Goal: Information Seeking & Learning: Learn about a topic

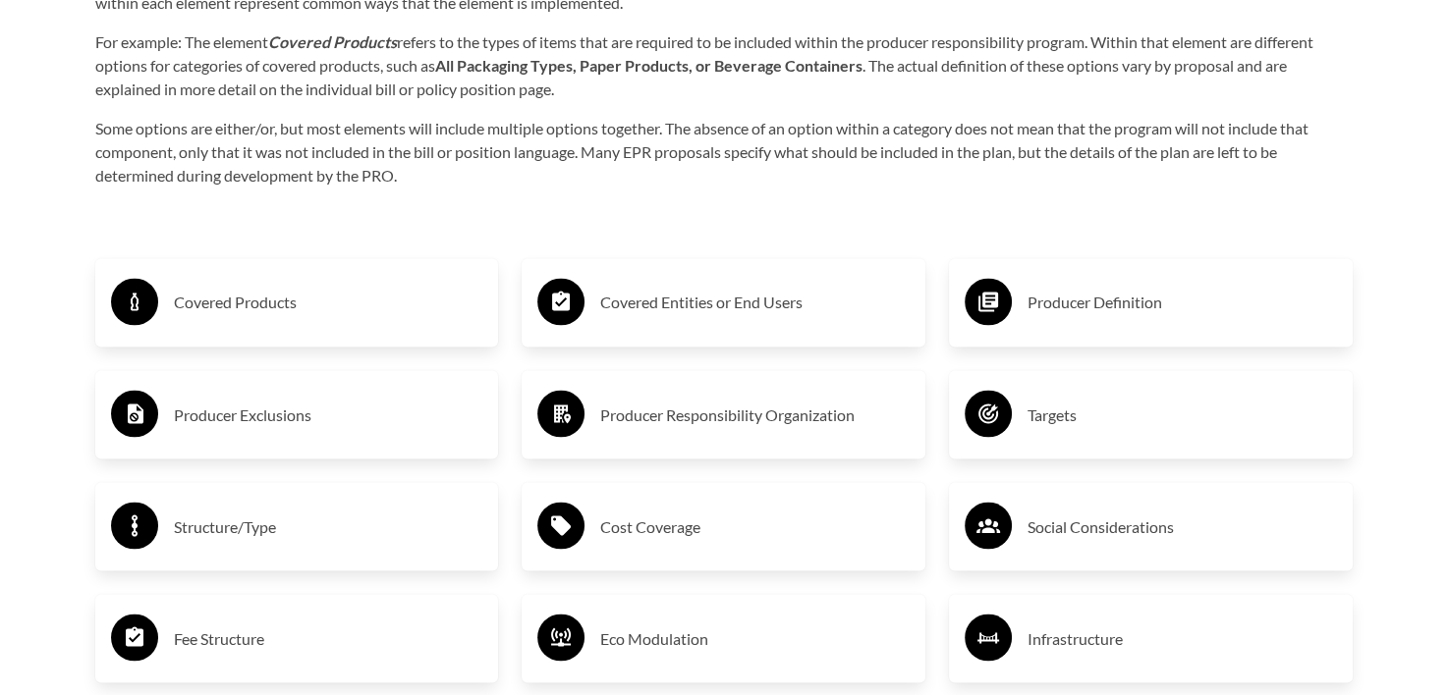
scroll to position [3241, 0]
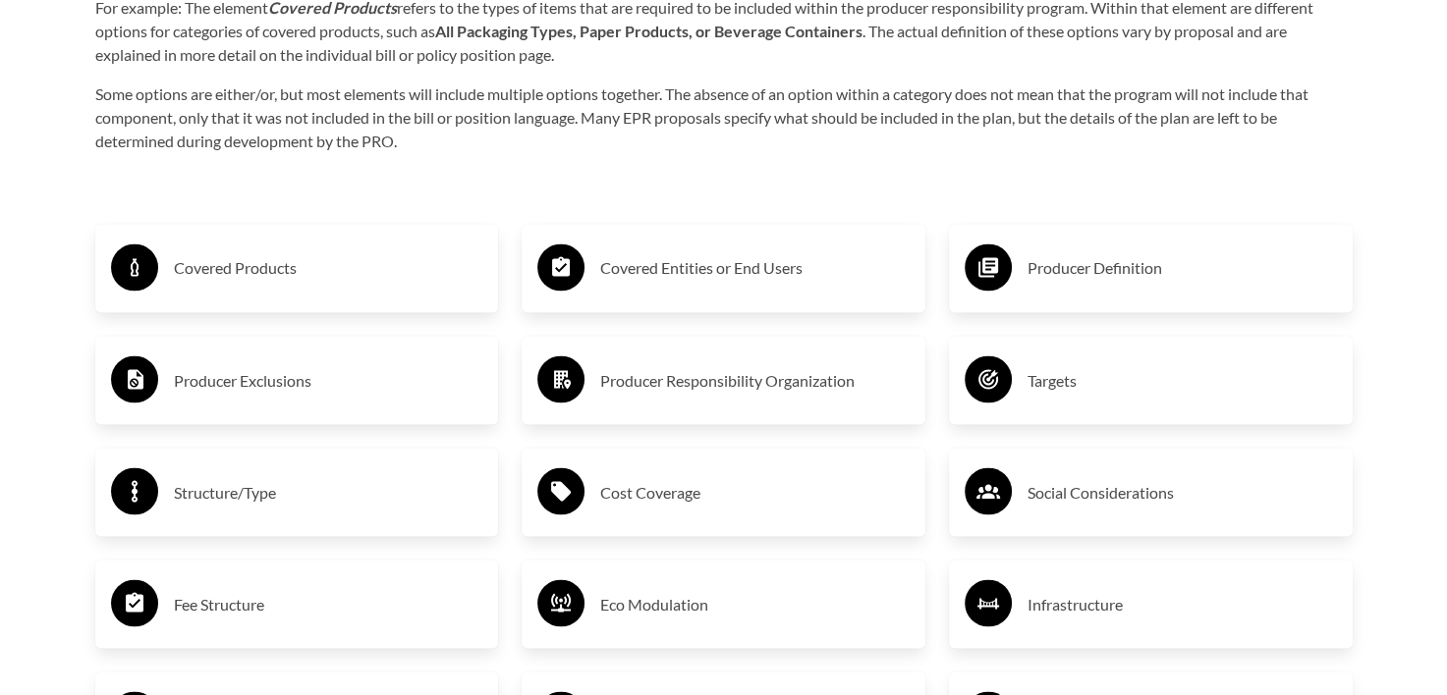
click at [592, 391] on div "Producer Responsibility Organization" at bounding box center [723, 380] width 372 height 57
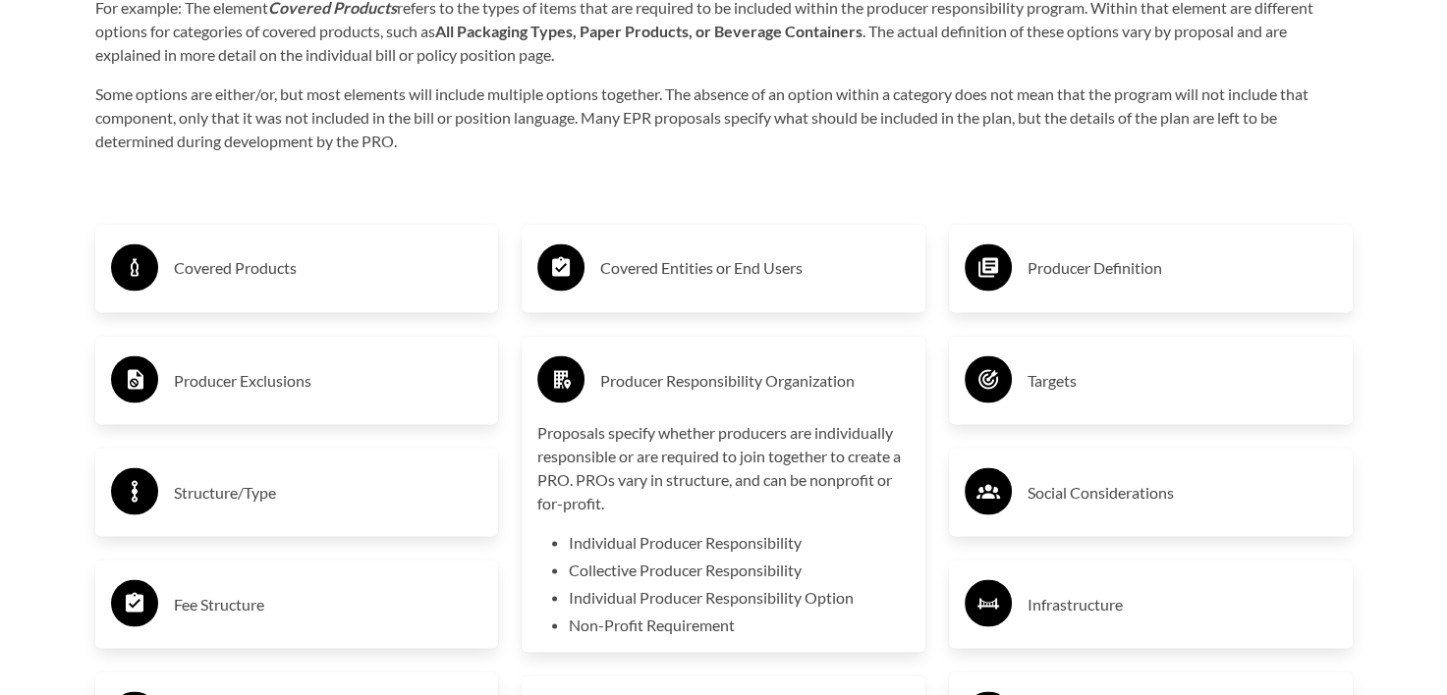
click at [1038, 258] on h3 "Producer Definition" at bounding box center [1181, 267] width 309 height 31
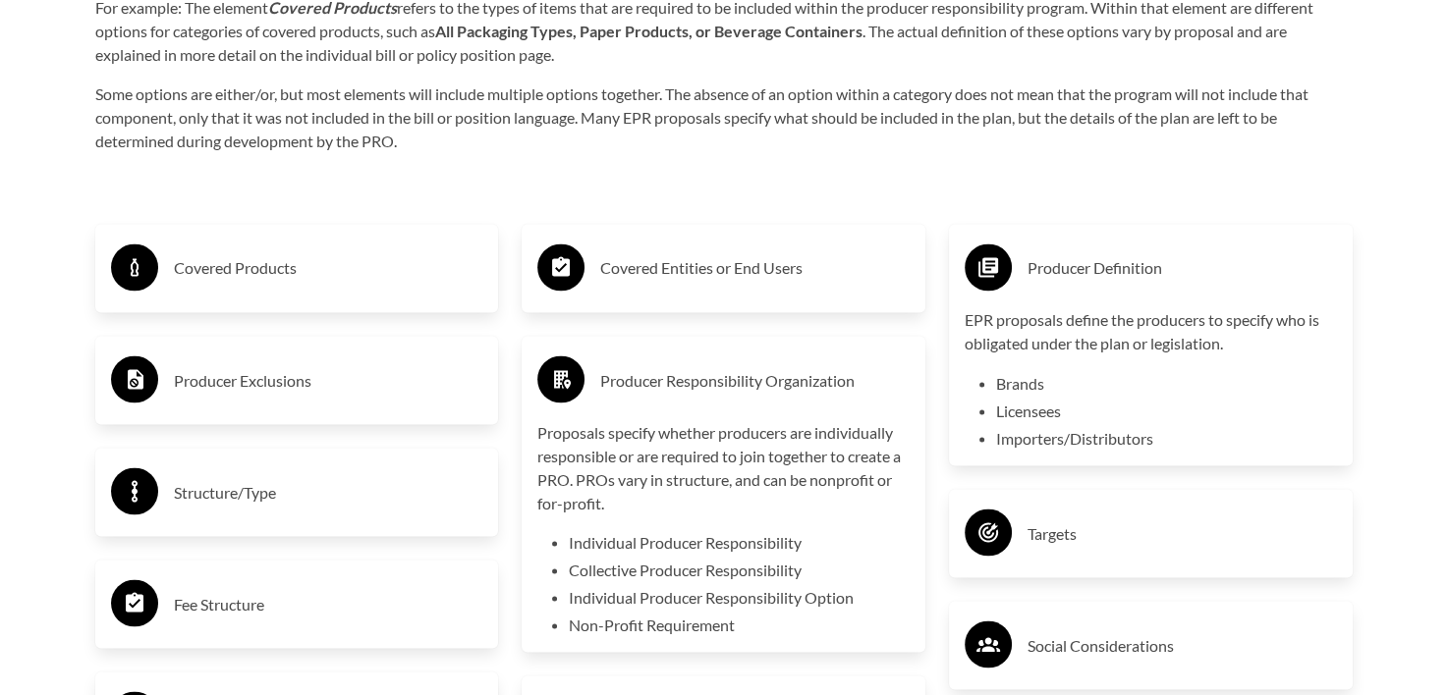
click at [263, 275] on h3 "Covered Products" at bounding box center [328, 267] width 309 height 31
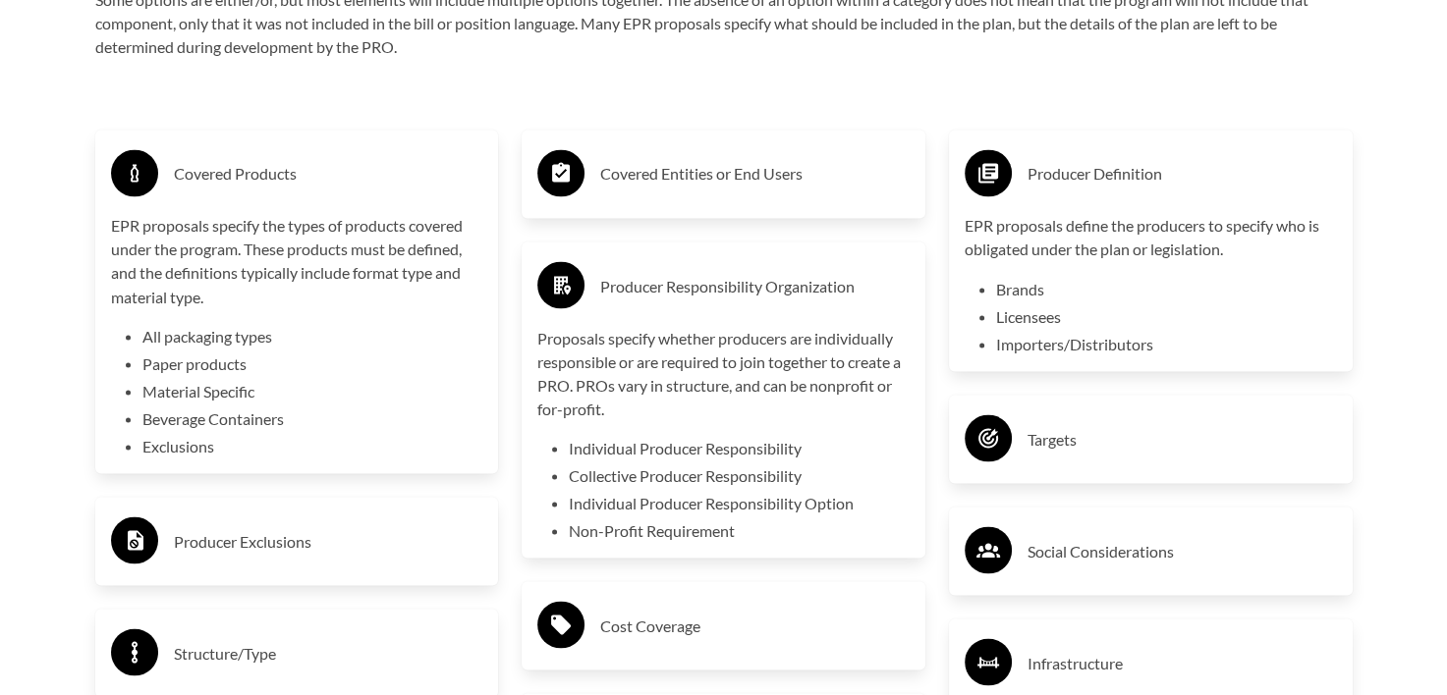
scroll to position [3438, 0]
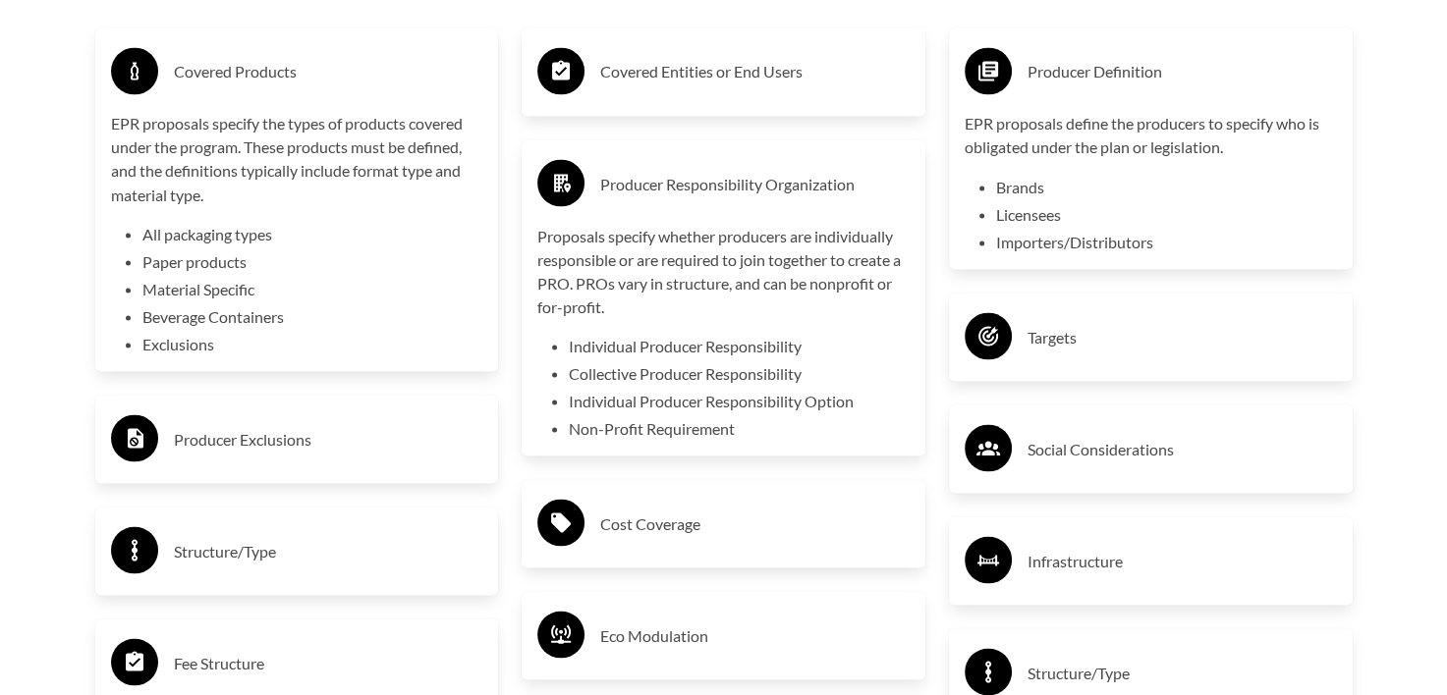
click at [373, 401] on div "Producer Exclusions" at bounding box center [297, 439] width 404 height 88
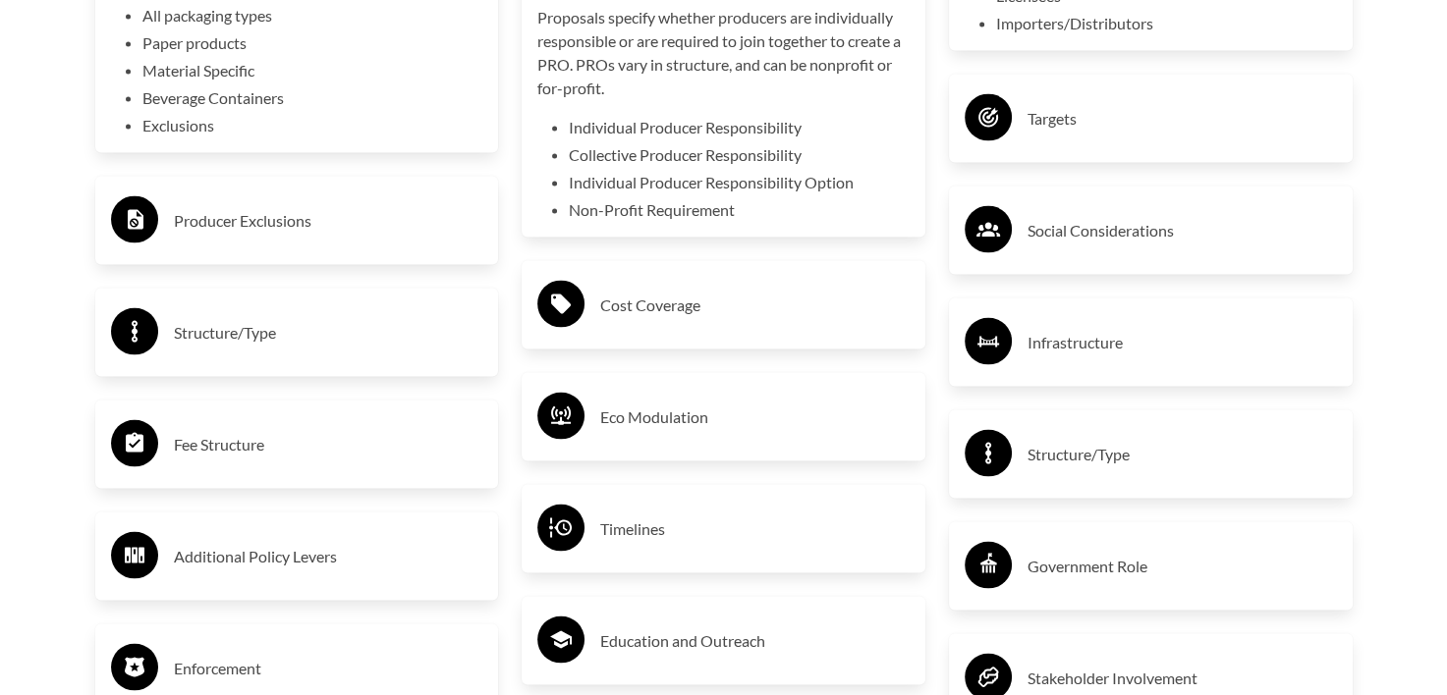
scroll to position [3732, 0]
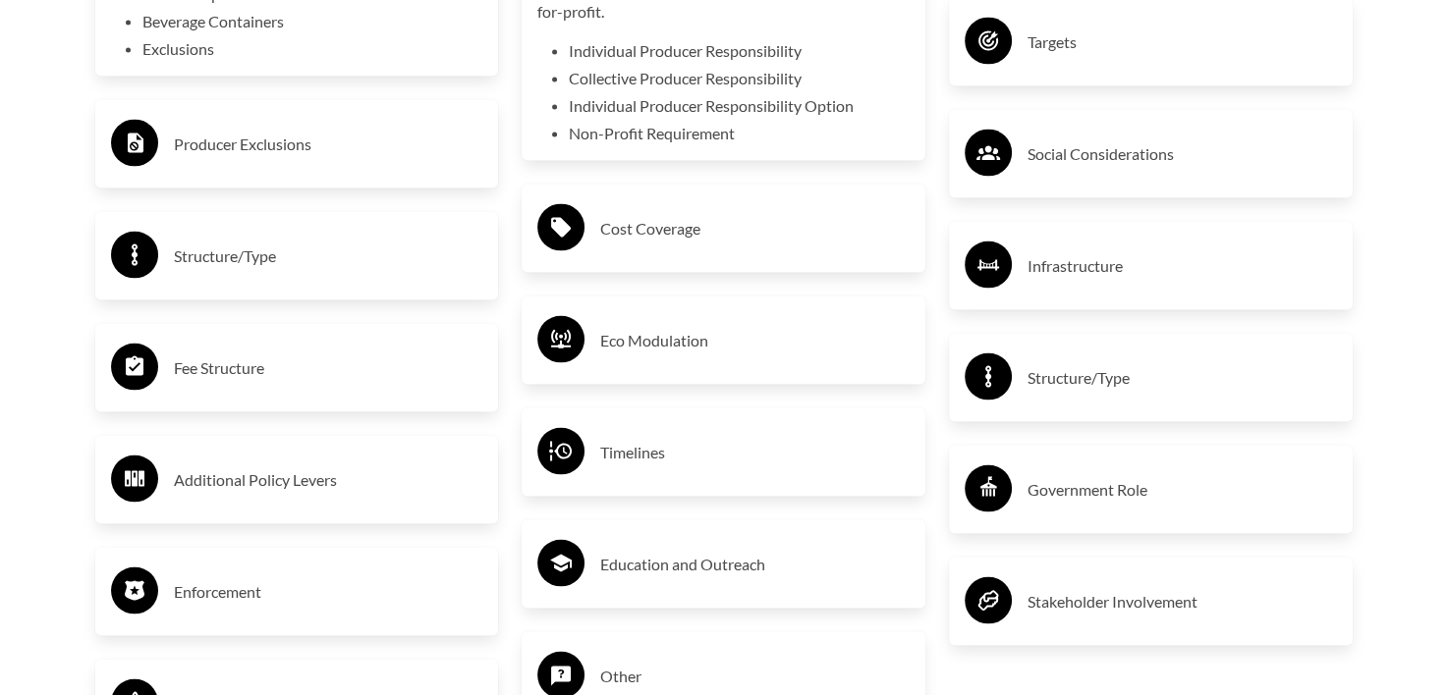
click at [624, 351] on h3 "Eco Modulation" at bounding box center [754, 340] width 309 height 31
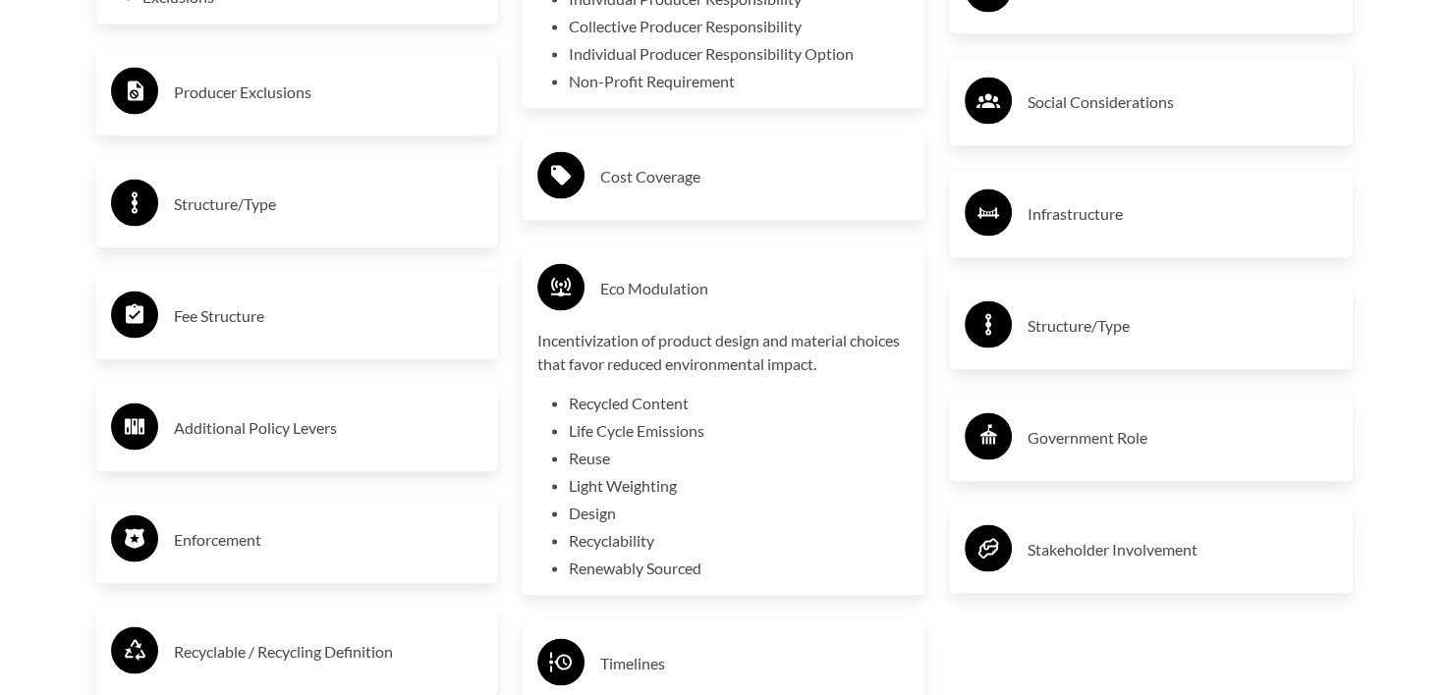
scroll to position [3831, 0]
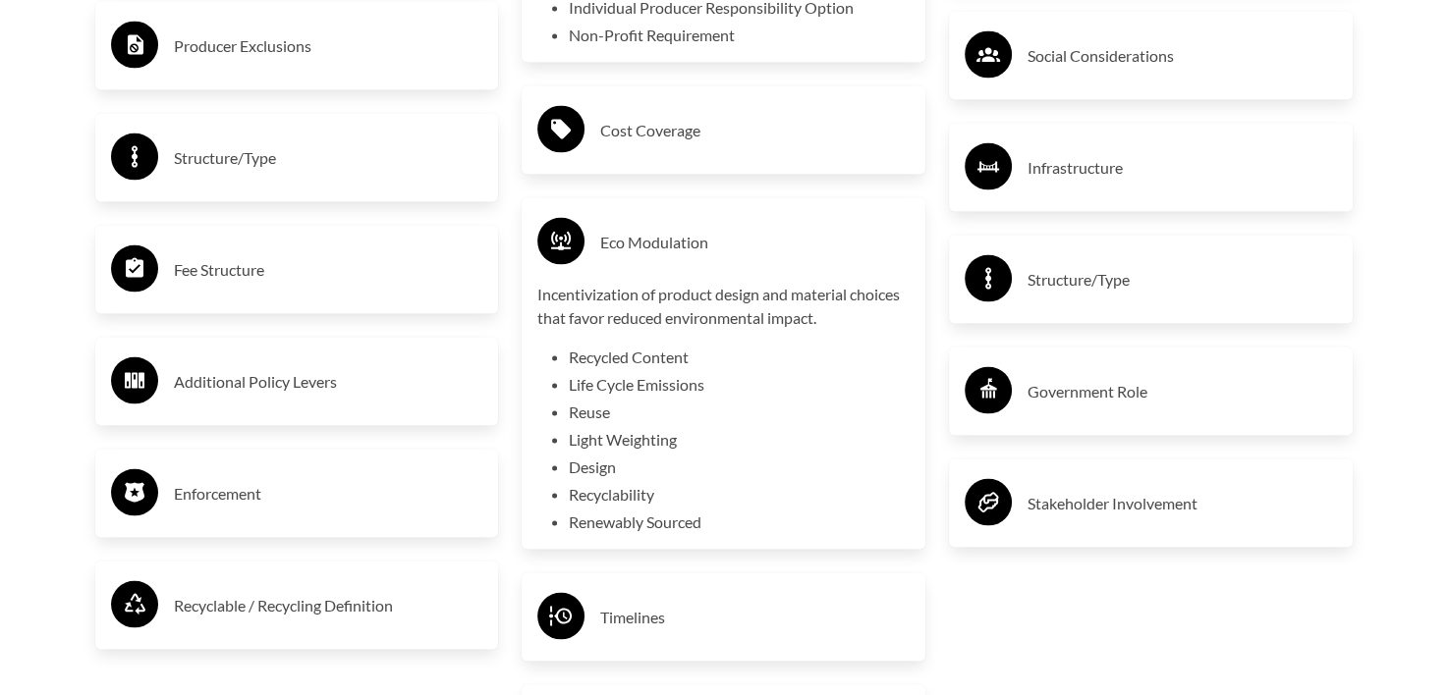
click at [634, 275] on div "Eco Modulation Incentivization of product design and material choices that favo…" at bounding box center [723, 374] width 372 height 320
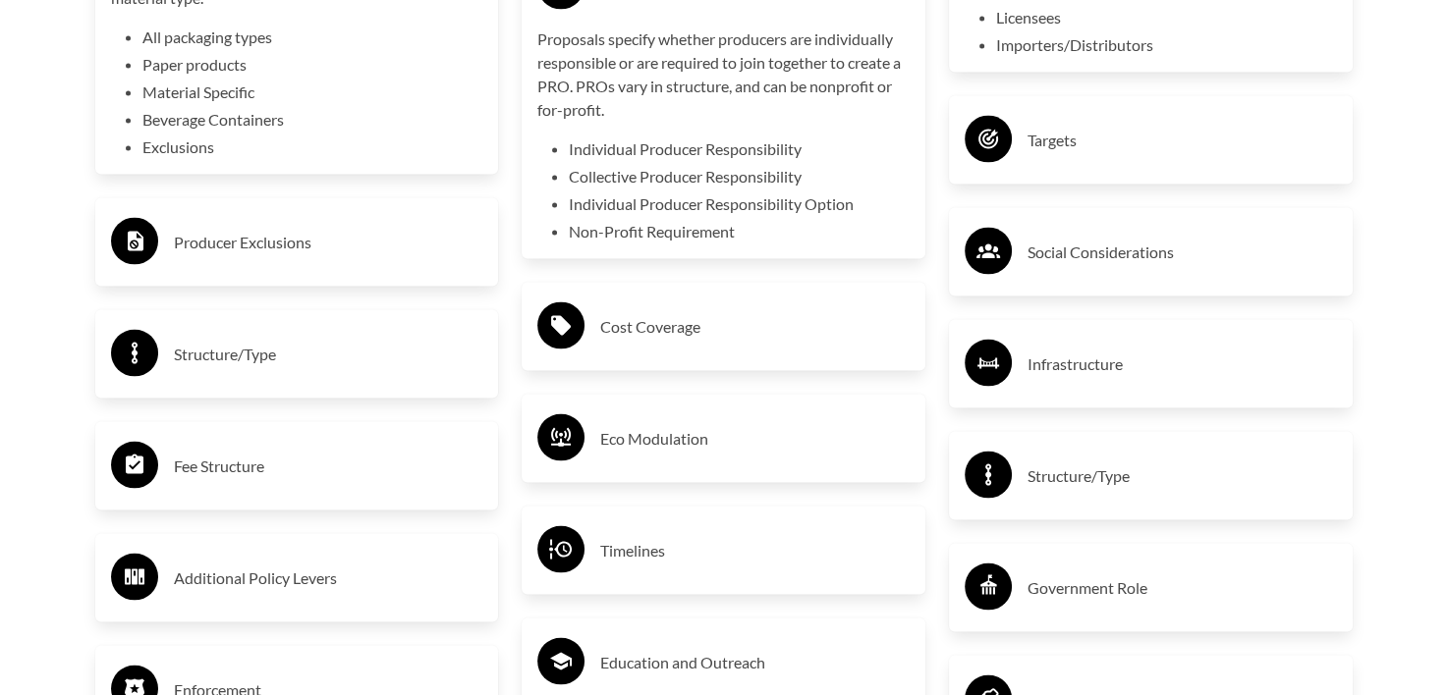
scroll to position [3438, 0]
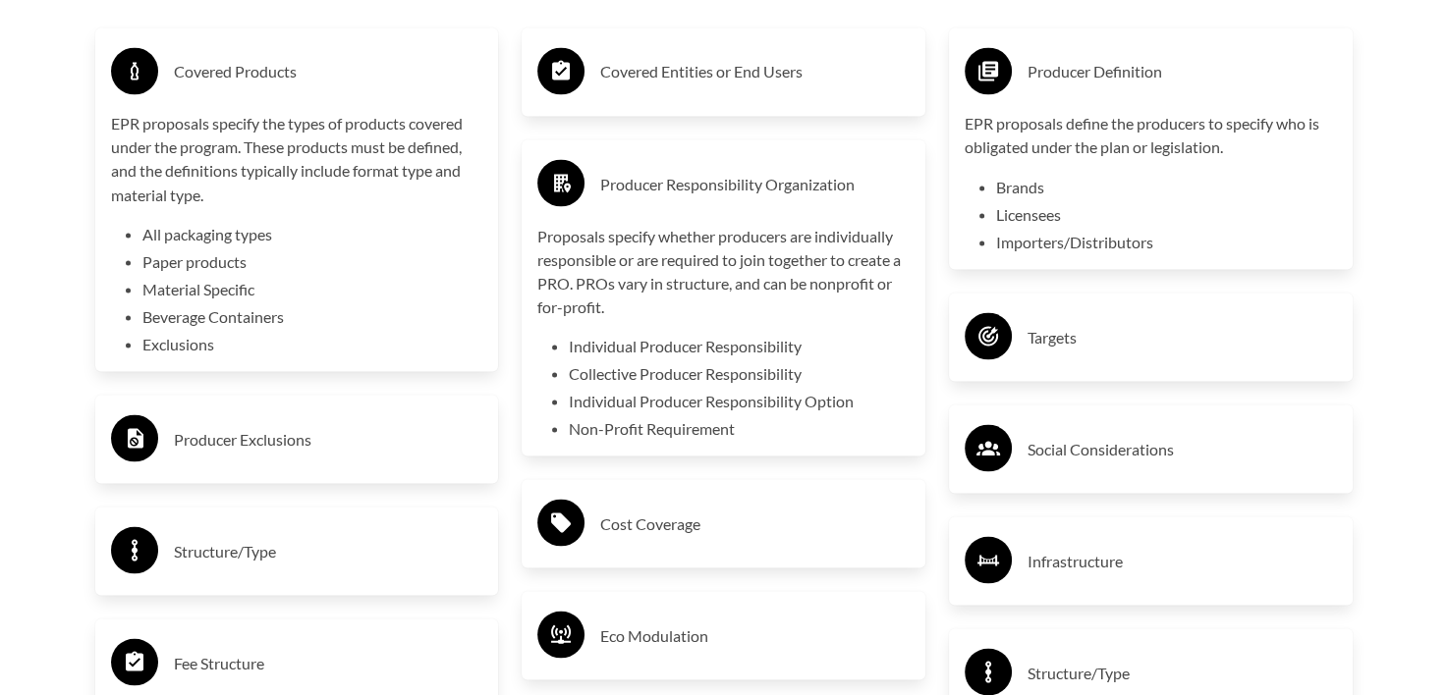
click at [637, 199] on h3 "Producer Responsibility Organization" at bounding box center [754, 183] width 309 height 31
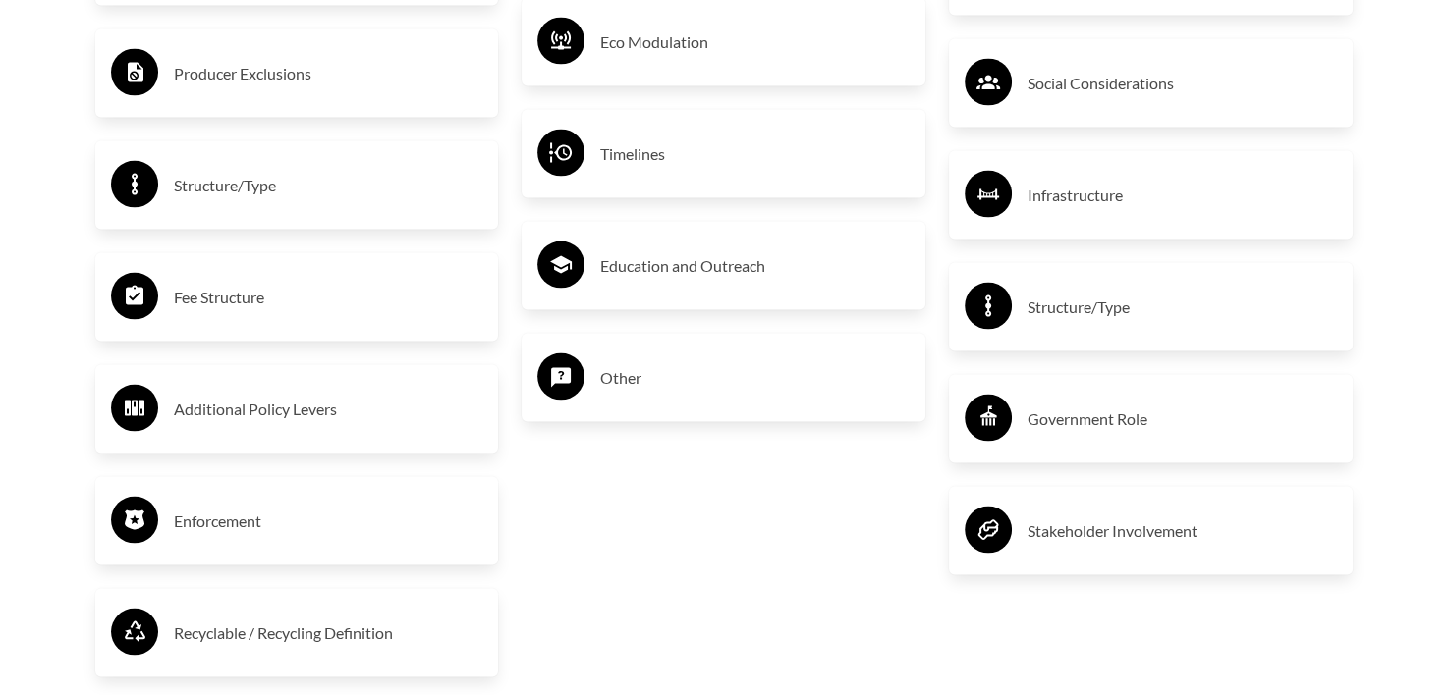
scroll to position [3831, 0]
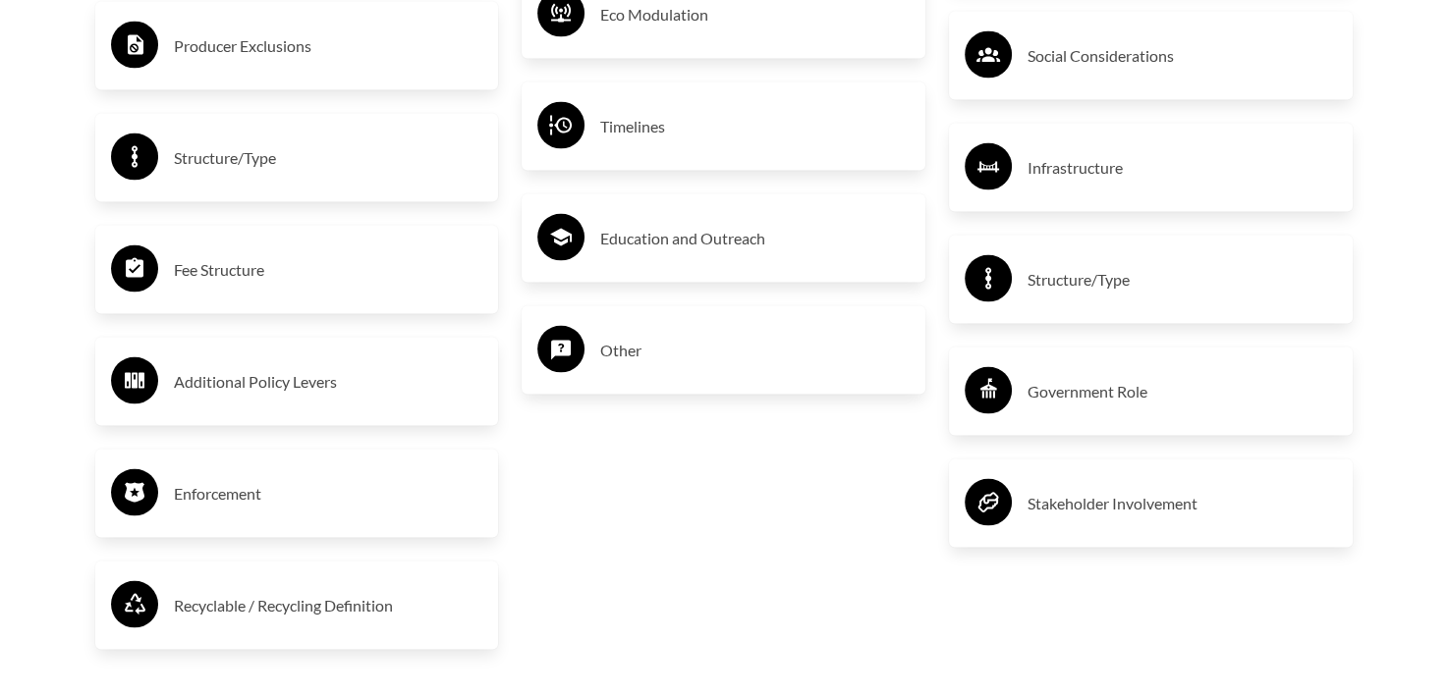
click at [354, 619] on h3 "Recyclable / Recycling Definition" at bounding box center [328, 605] width 309 height 31
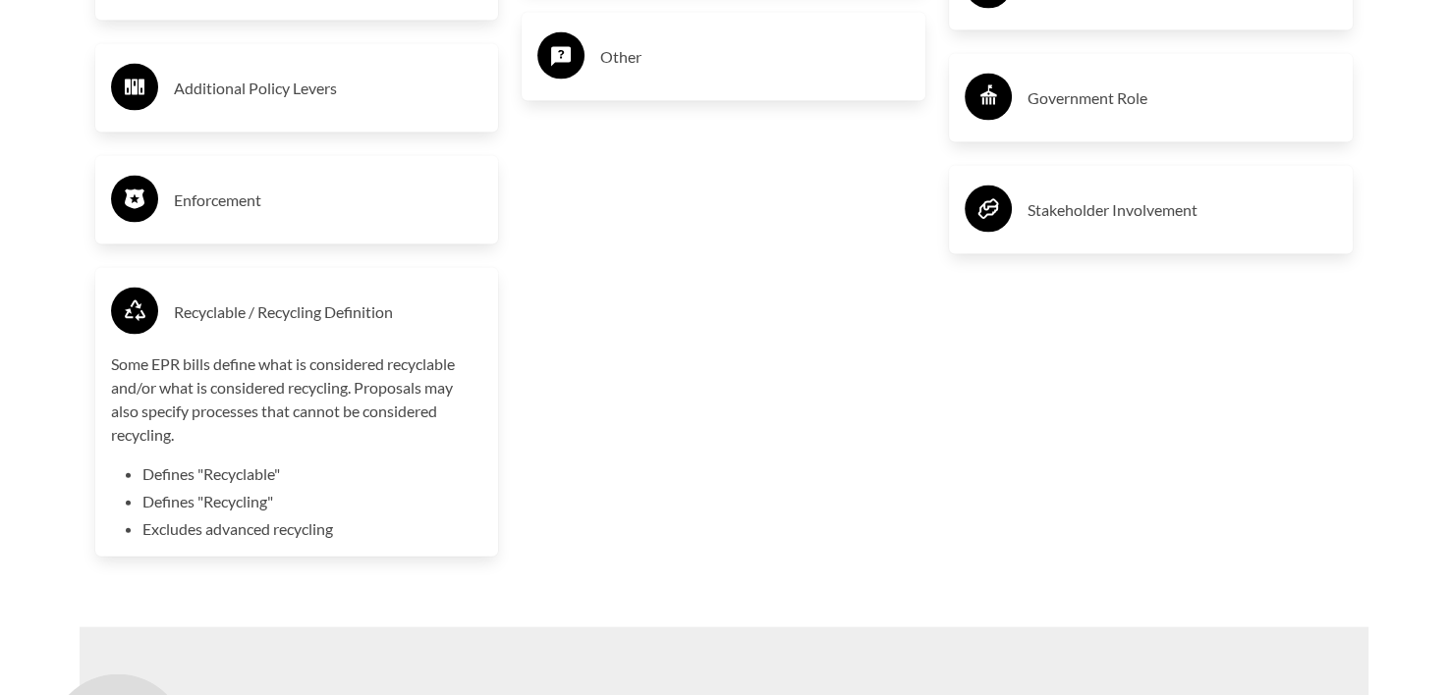
scroll to position [4125, 0]
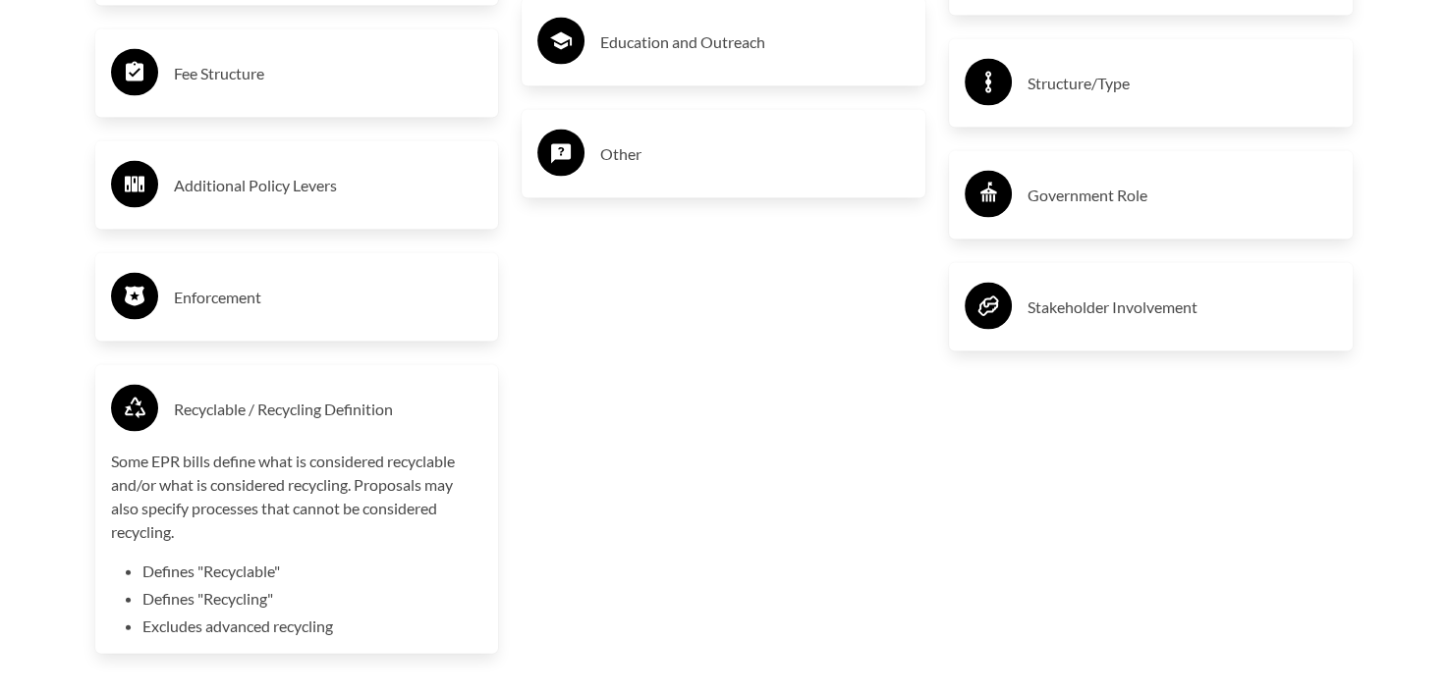
click at [332, 463] on p "Some EPR bills define what is considered recyclable and/or what is considered r…" at bounding box center [297, 497] width 372 height 94
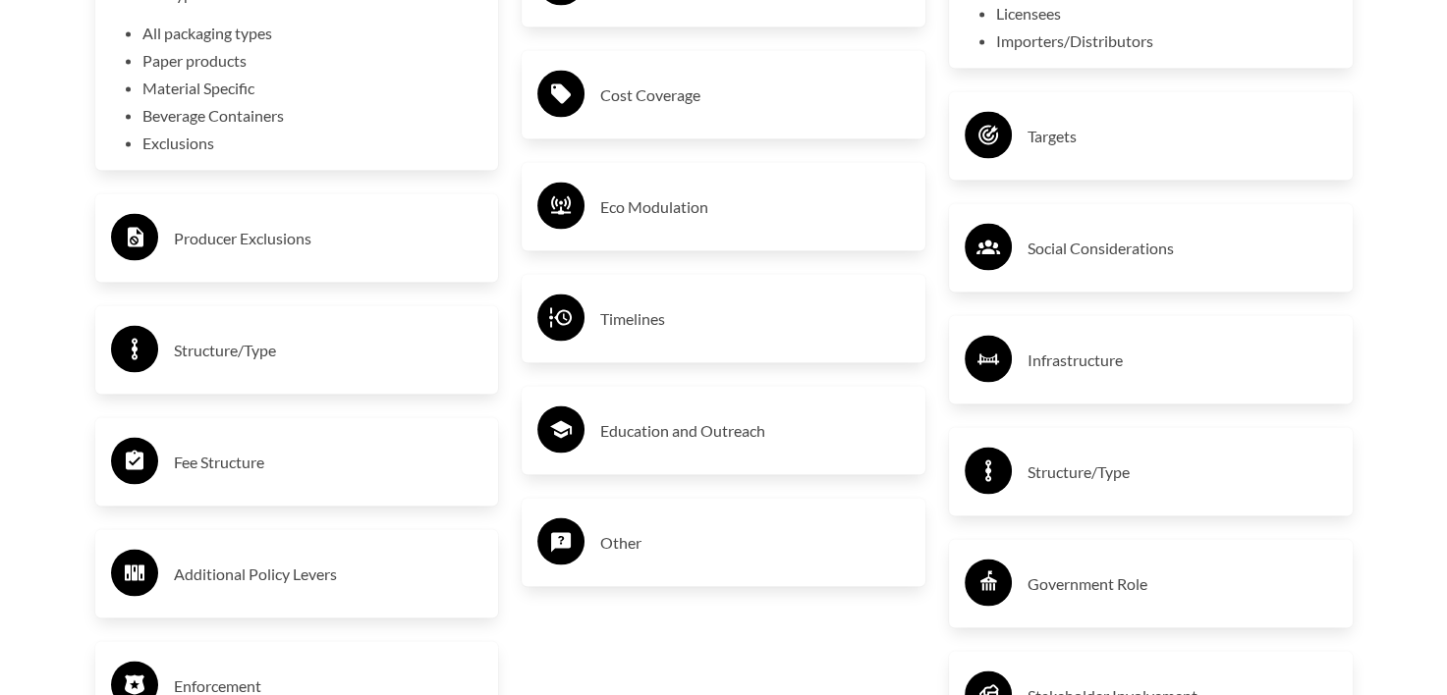
scroll to position [3634, 0]
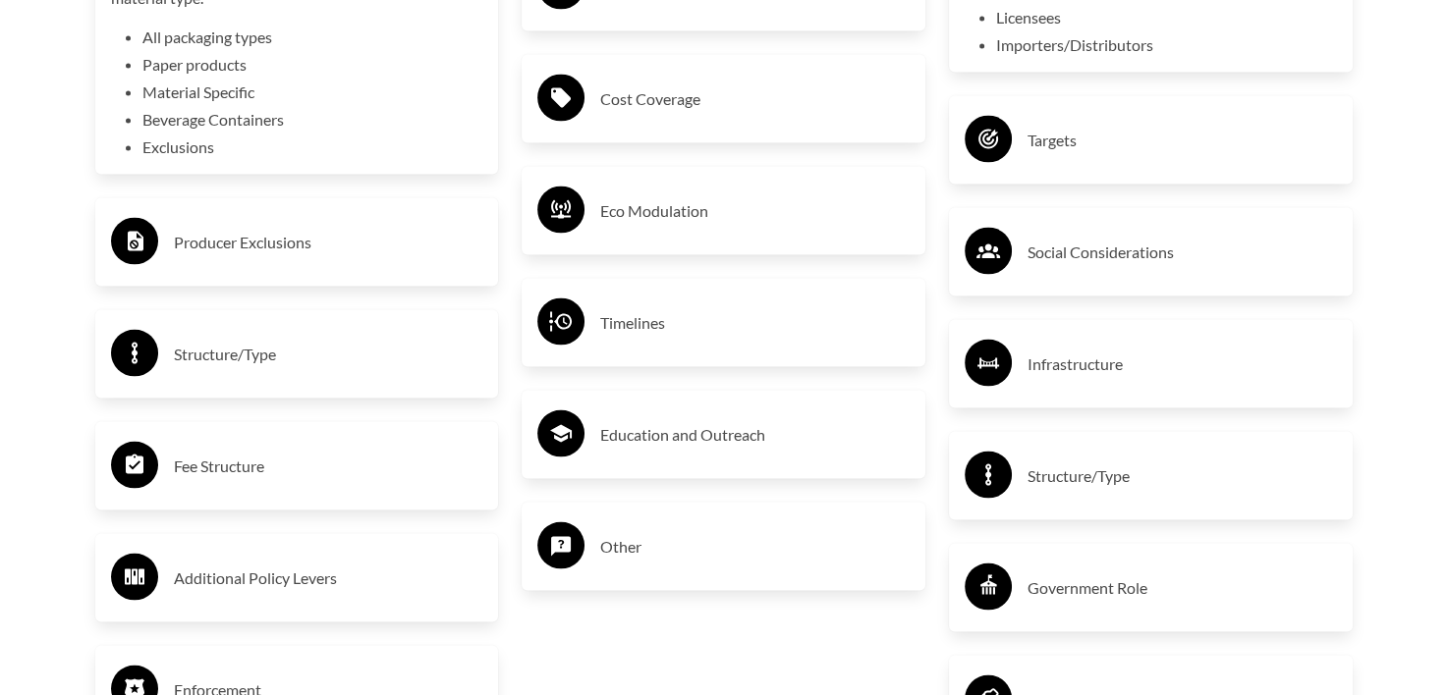
click at [340, 383] on div "Structure/Type" at bounding box center [297, 354] width 372 height 57
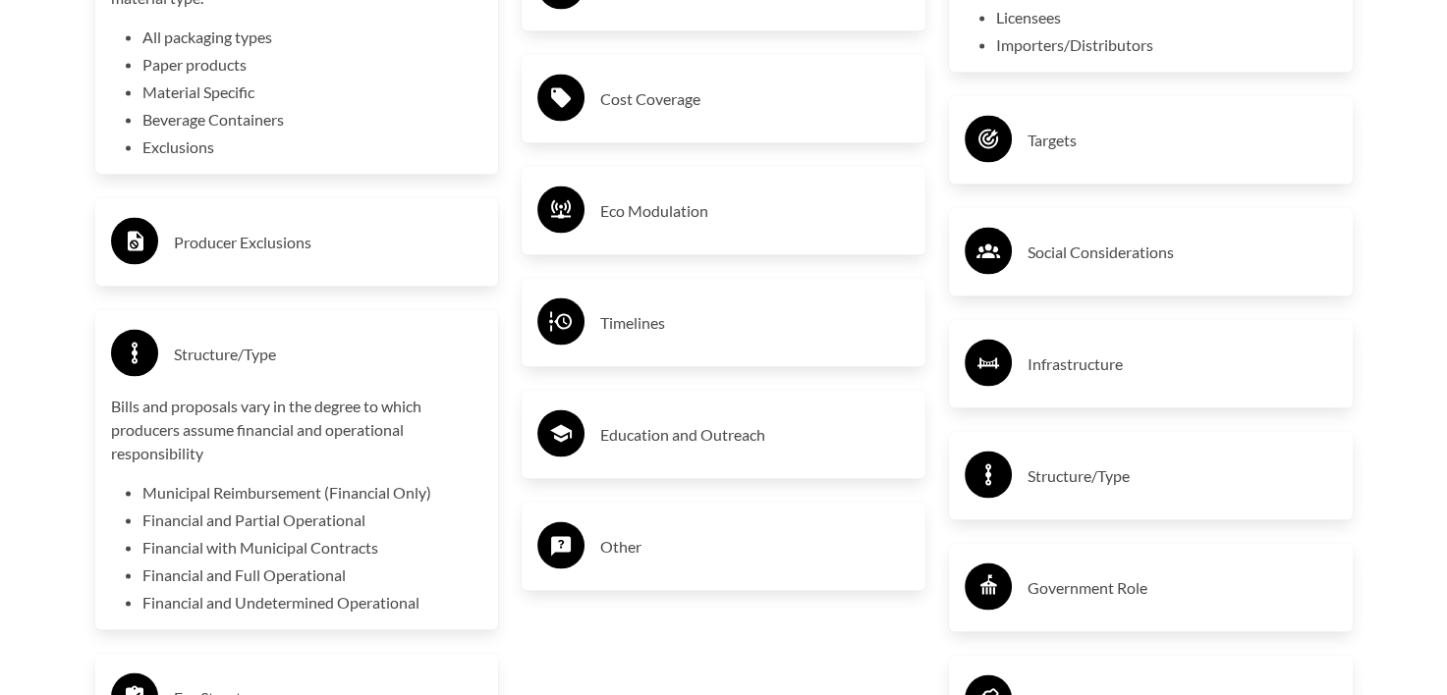
click at [340, 383] on div "Structure/Type" at bounding box center [297, 354] width 372 height 57
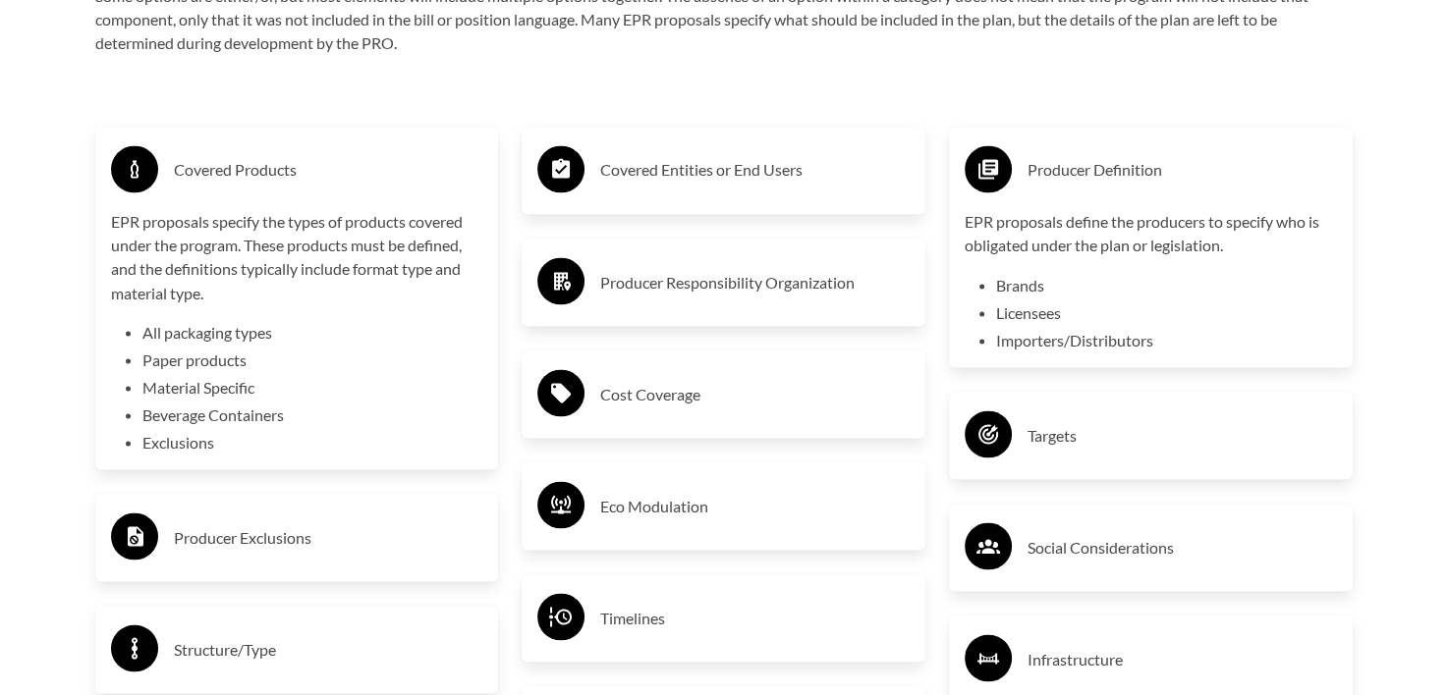
scroll to position [3340, 0]
click at [256, 246] on p "EPR proposals specify the types of products covered under the program. These pr…" at bounding box center [297, 257] width 372 height 94
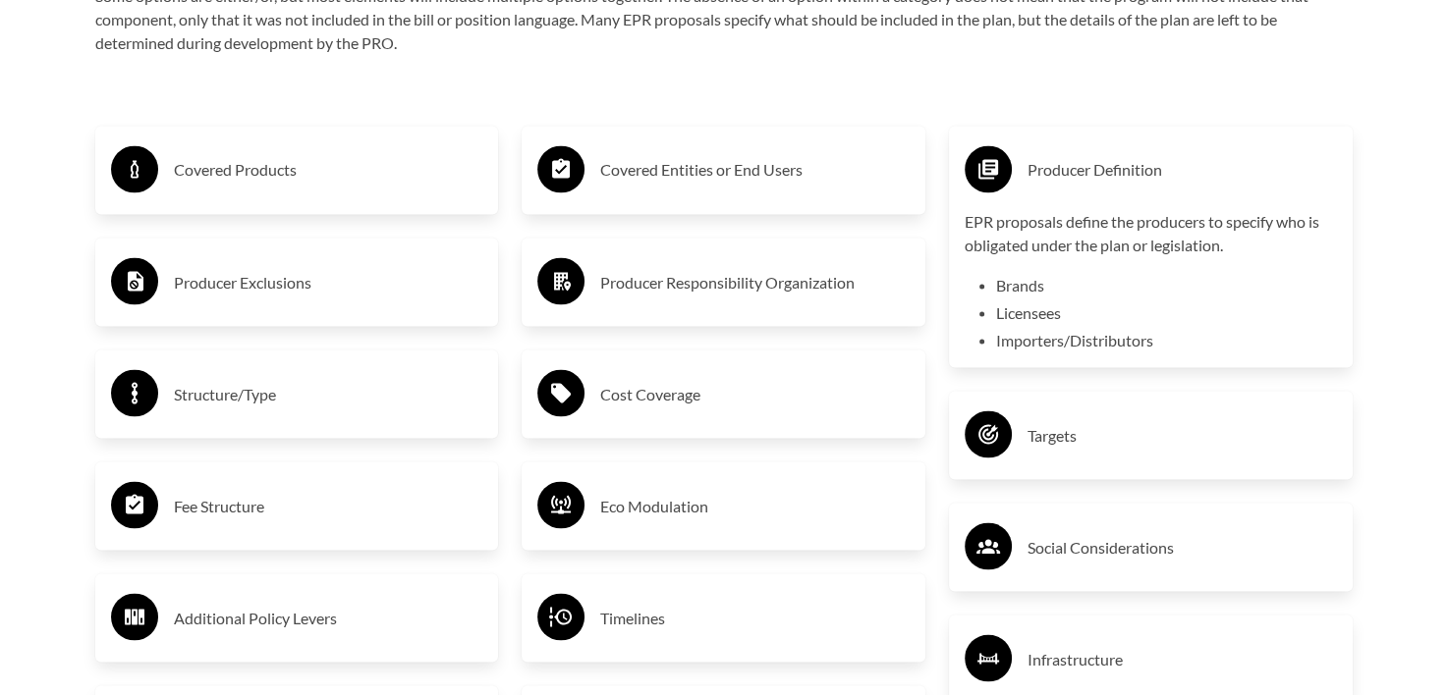
click at [1077, 198] on div "Producer Definition" at bounding box center [1151, 169] width 372 height 57
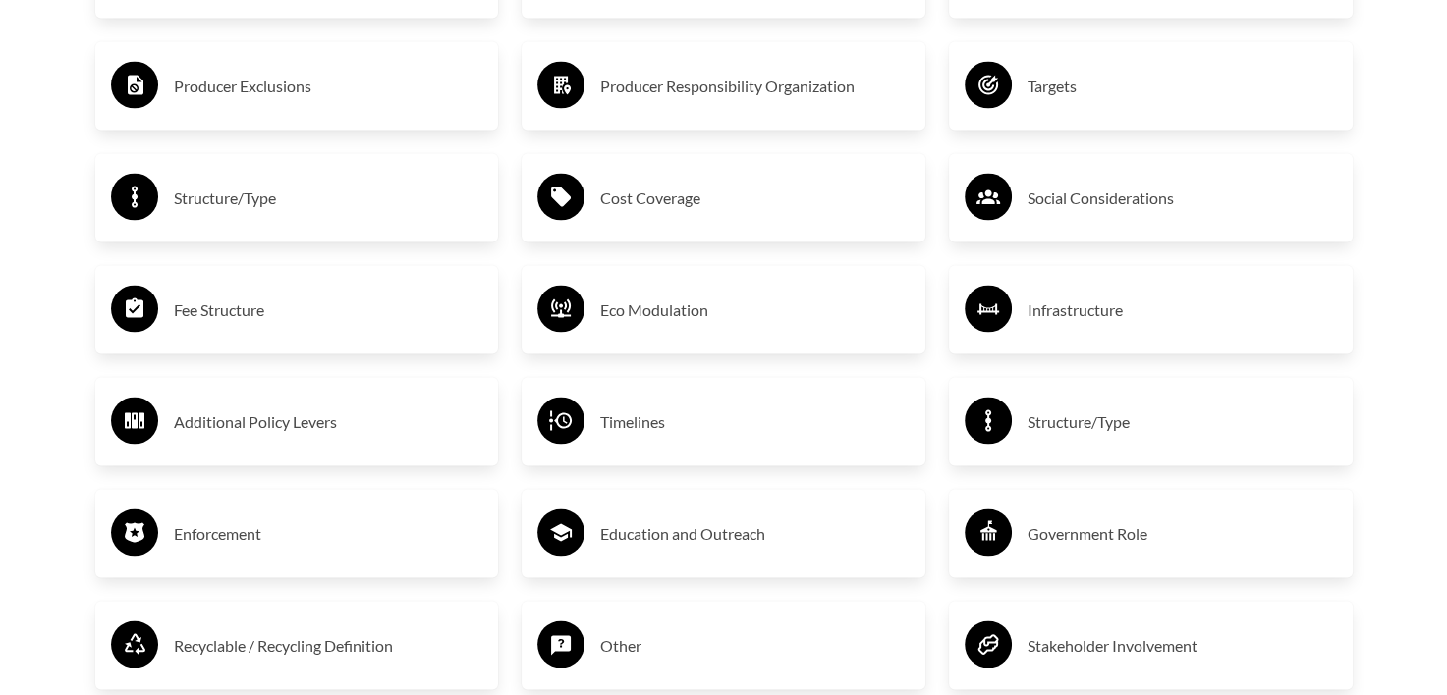
scroll to position [3438, 0]
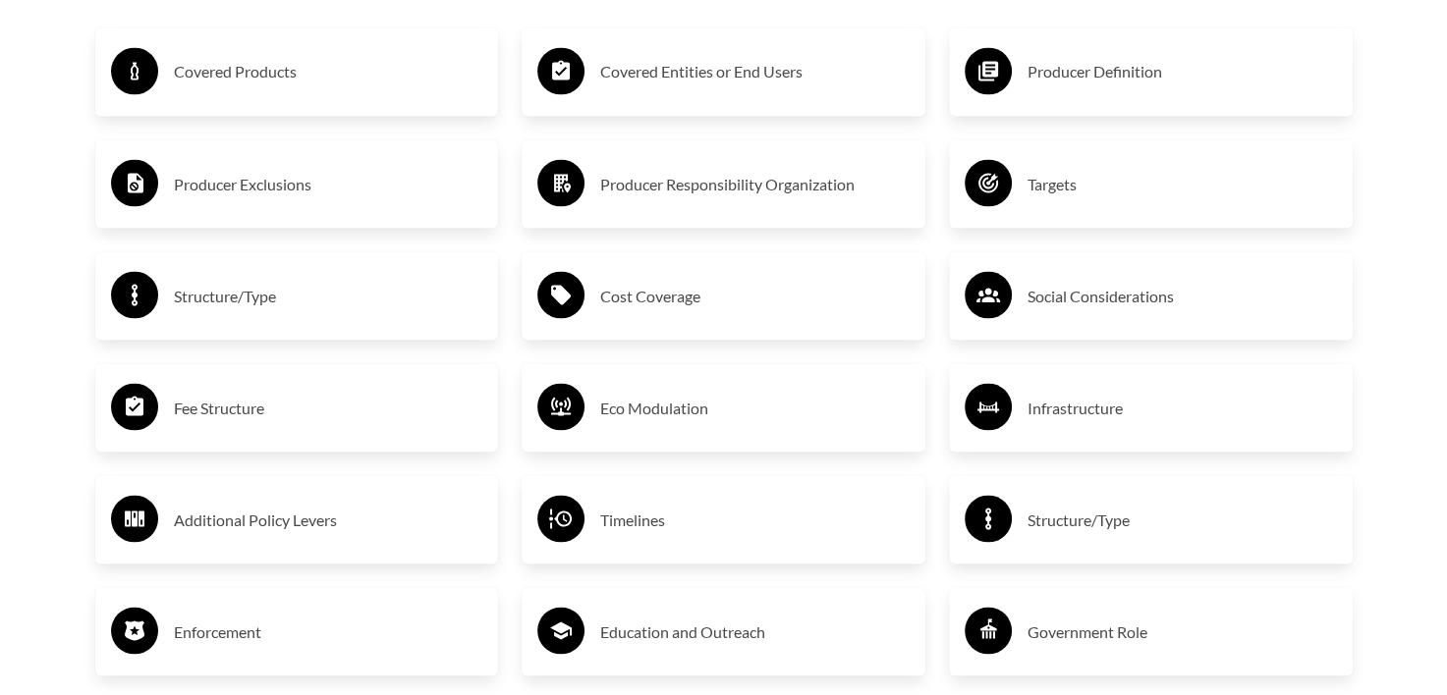
click at [691, 72] on h3 "Covered Entities or End Users" at bounding box center [754, 71] width 309 height 31
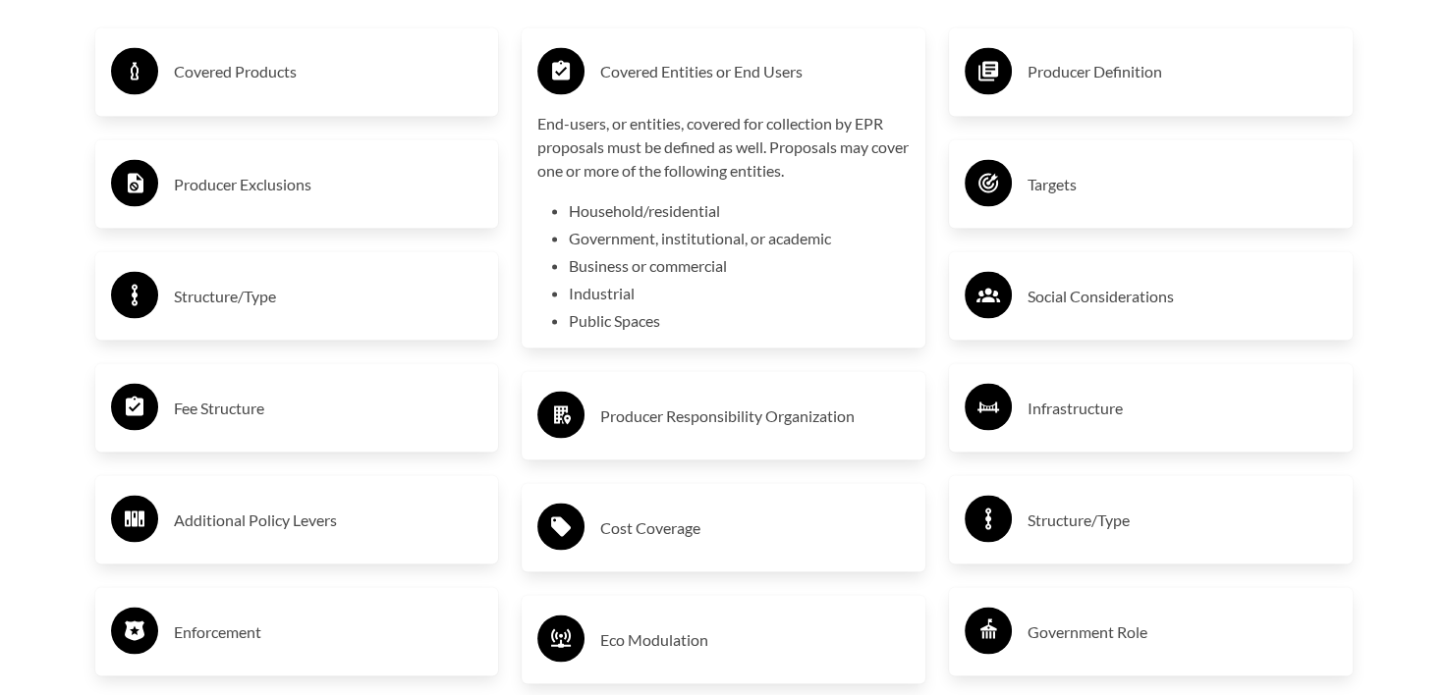
click at [352, 532] on h3 "Additional Policy Levers" at bounding box center [328, 519] width 309 height 31
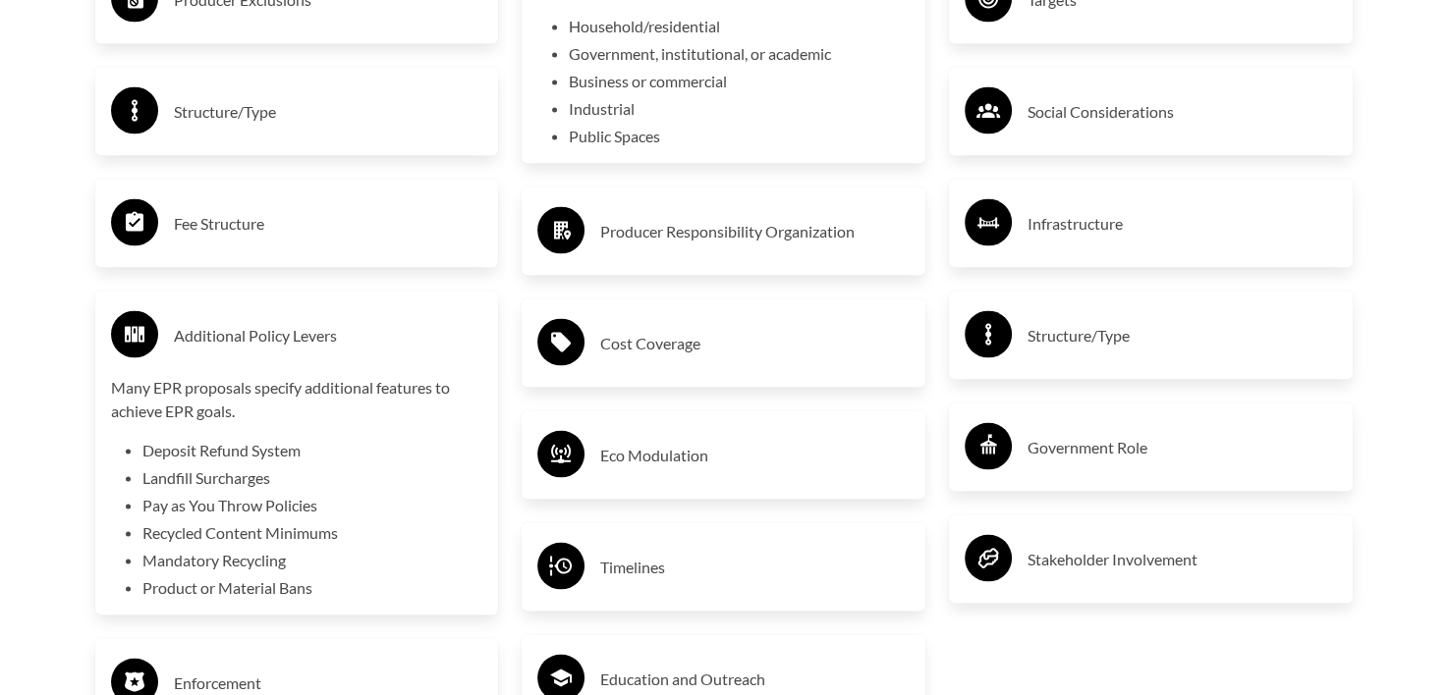
scroll to position [3634, 0]
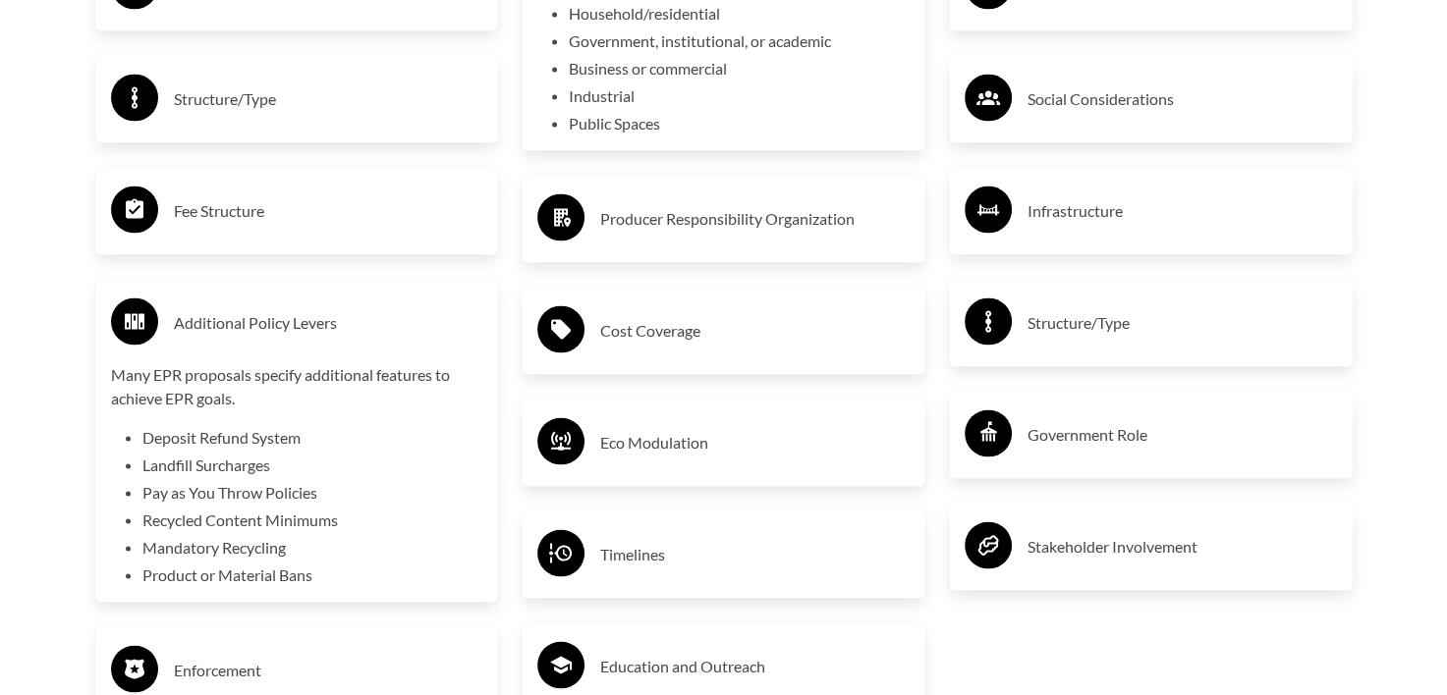
click at [336, 331] on h3 "Additional Policy Levers" at bounding box center [328, 322] width 309 height 31
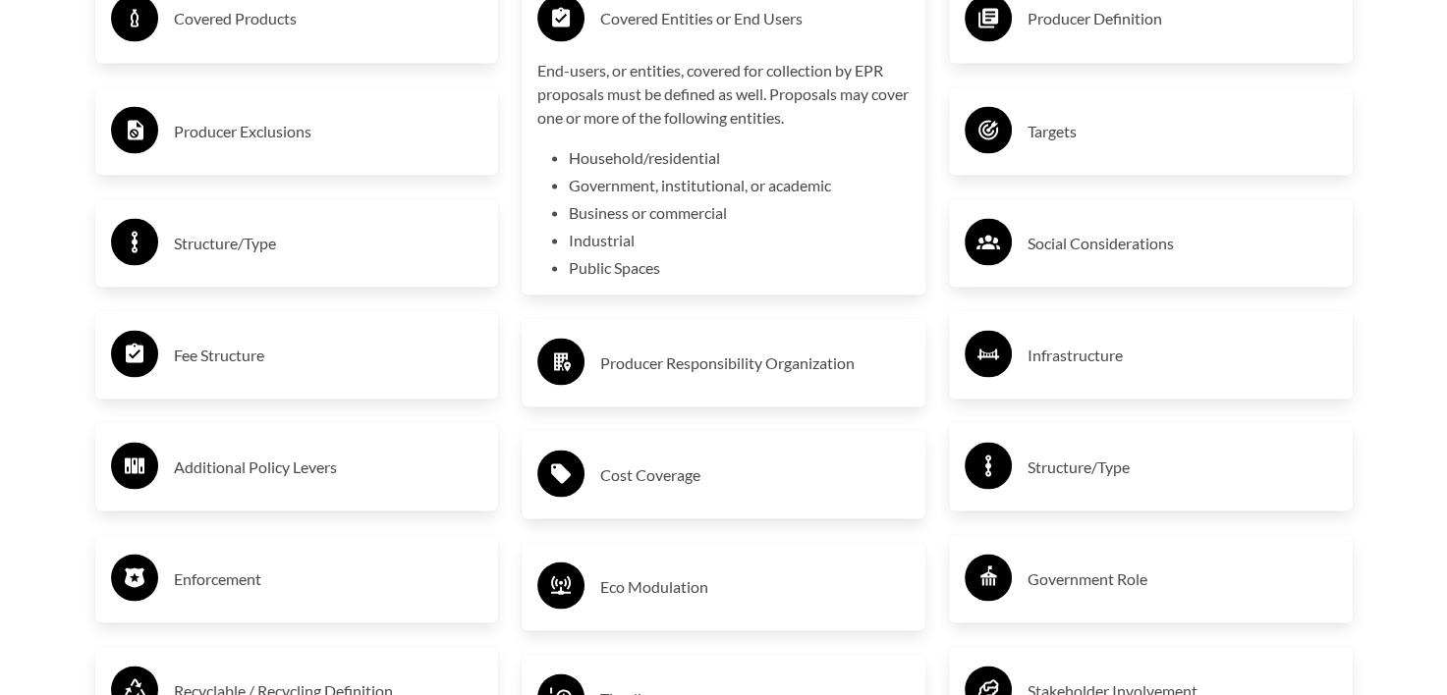
scroll to position [3340, 0]
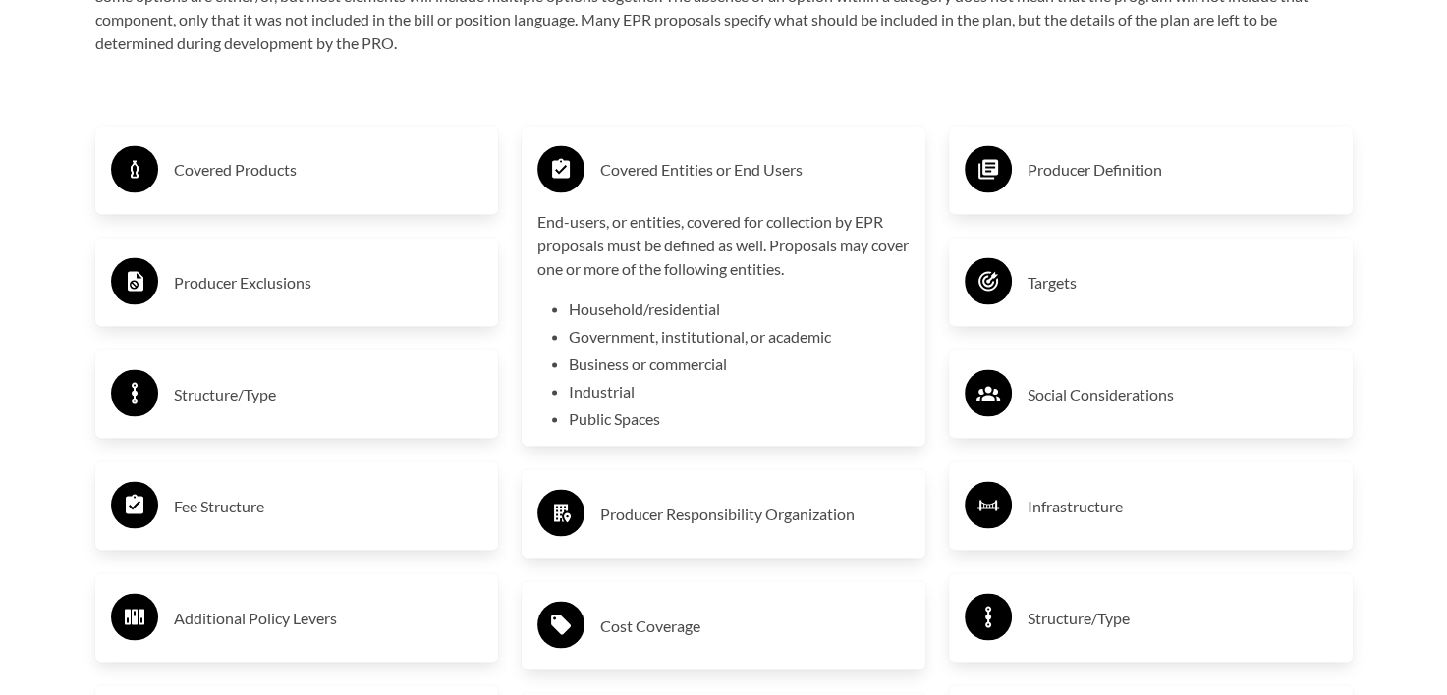
click at [691, 197] on div "Covered Entities or End Users" at bounding box center [723, 169] width 372 height 57
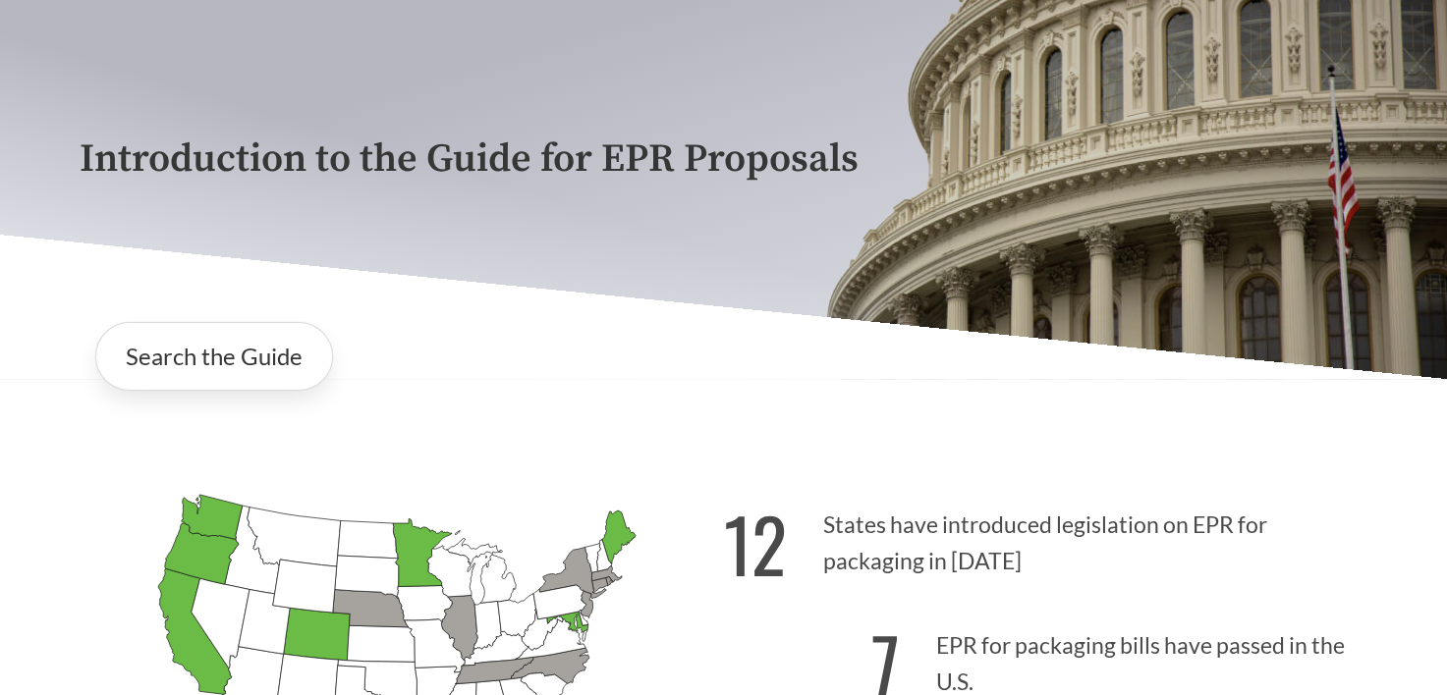
scroll to position [0, 0]
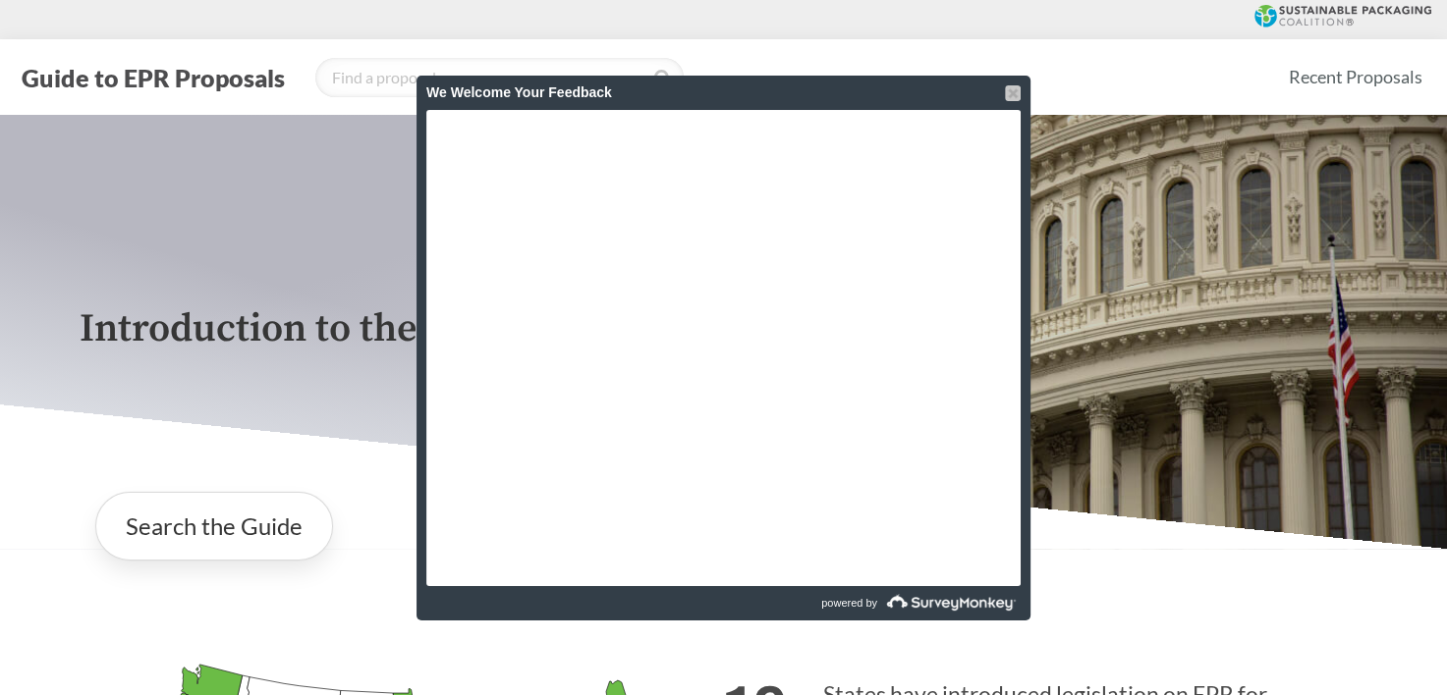
click at [1006, 85] on div at bounding box center [1013, 93] width 16 height 16
